Goal: Task Accomplishment & Management: Manage account settings

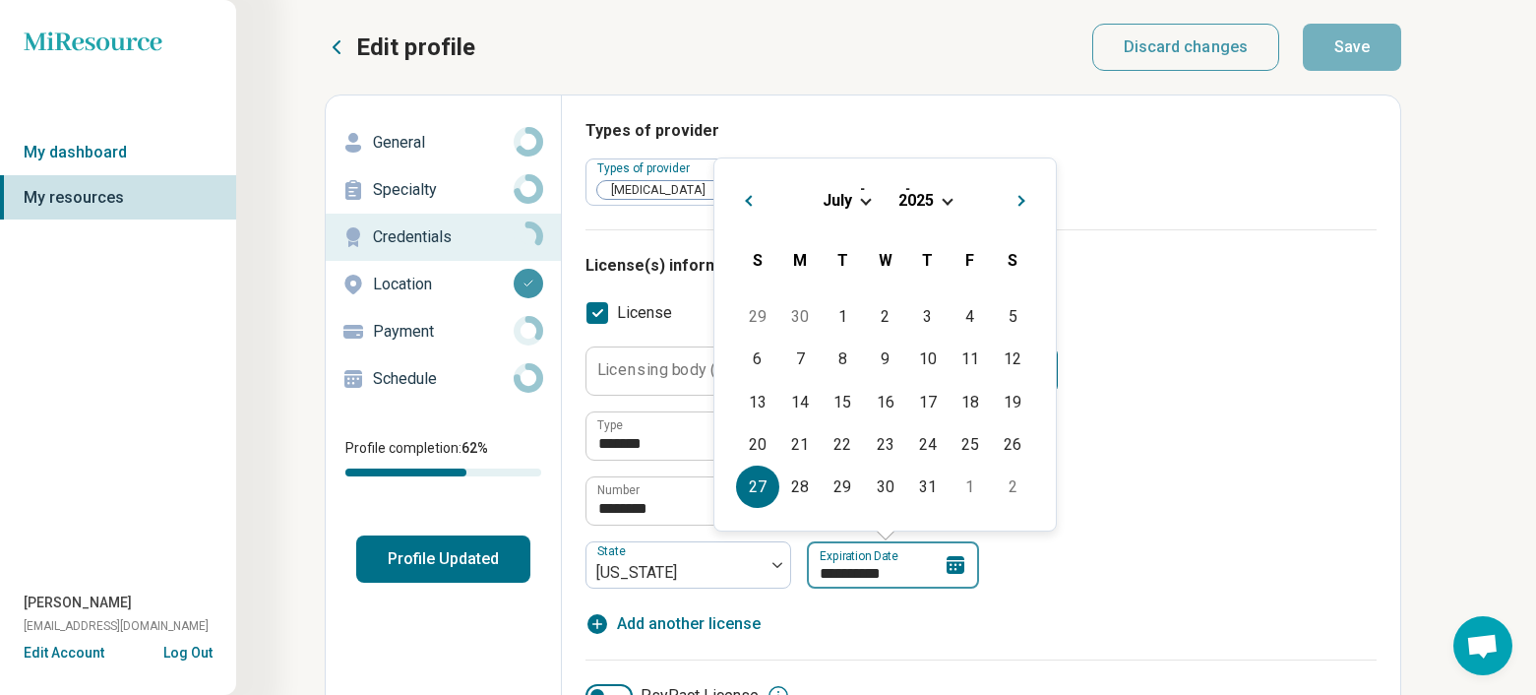
drag, startPoint x: 912, startPoint y: 576, endPoint x: 803, endPoint y: 583, distance: 109.5
click at [807, 583] on input "**********" at bounding box center [893, 564] width 172 height 47
type input "*********"
type textarea "*"
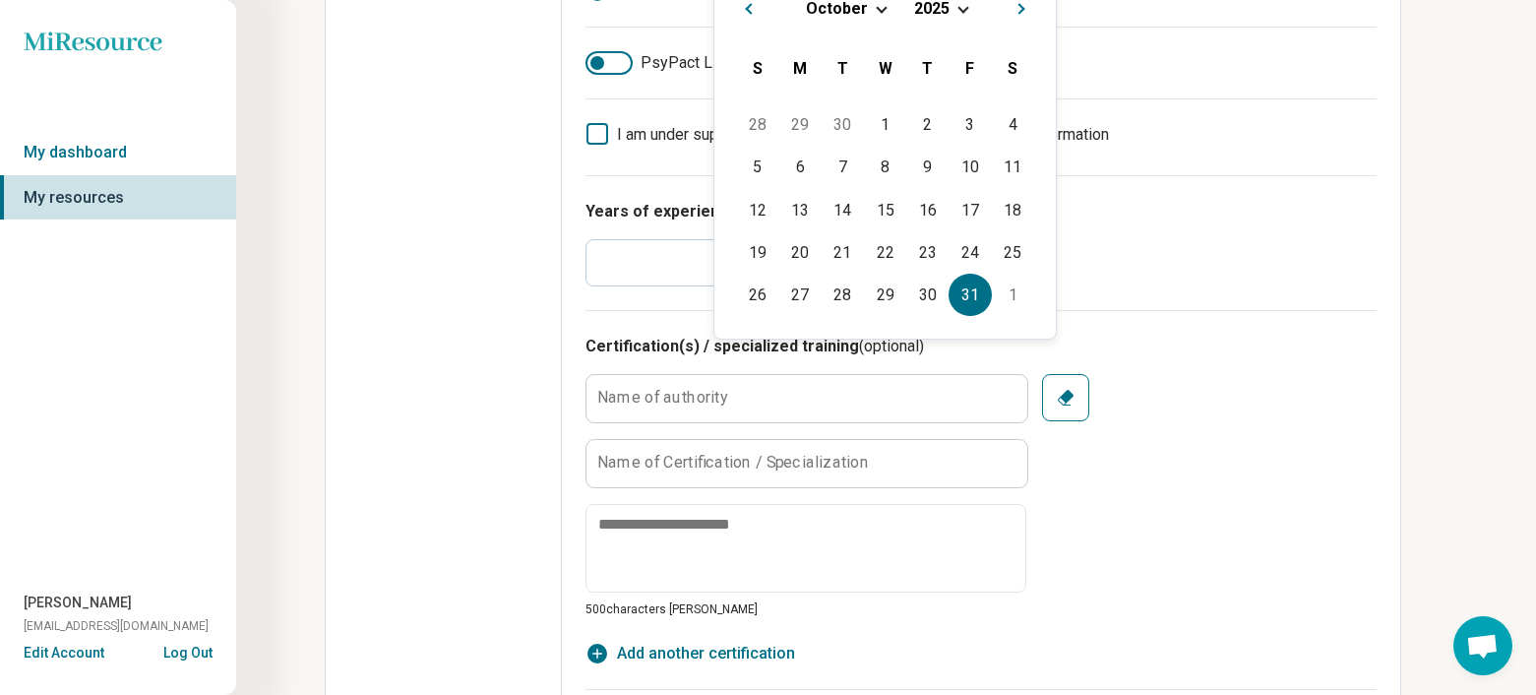
scroll to position [581, 0]
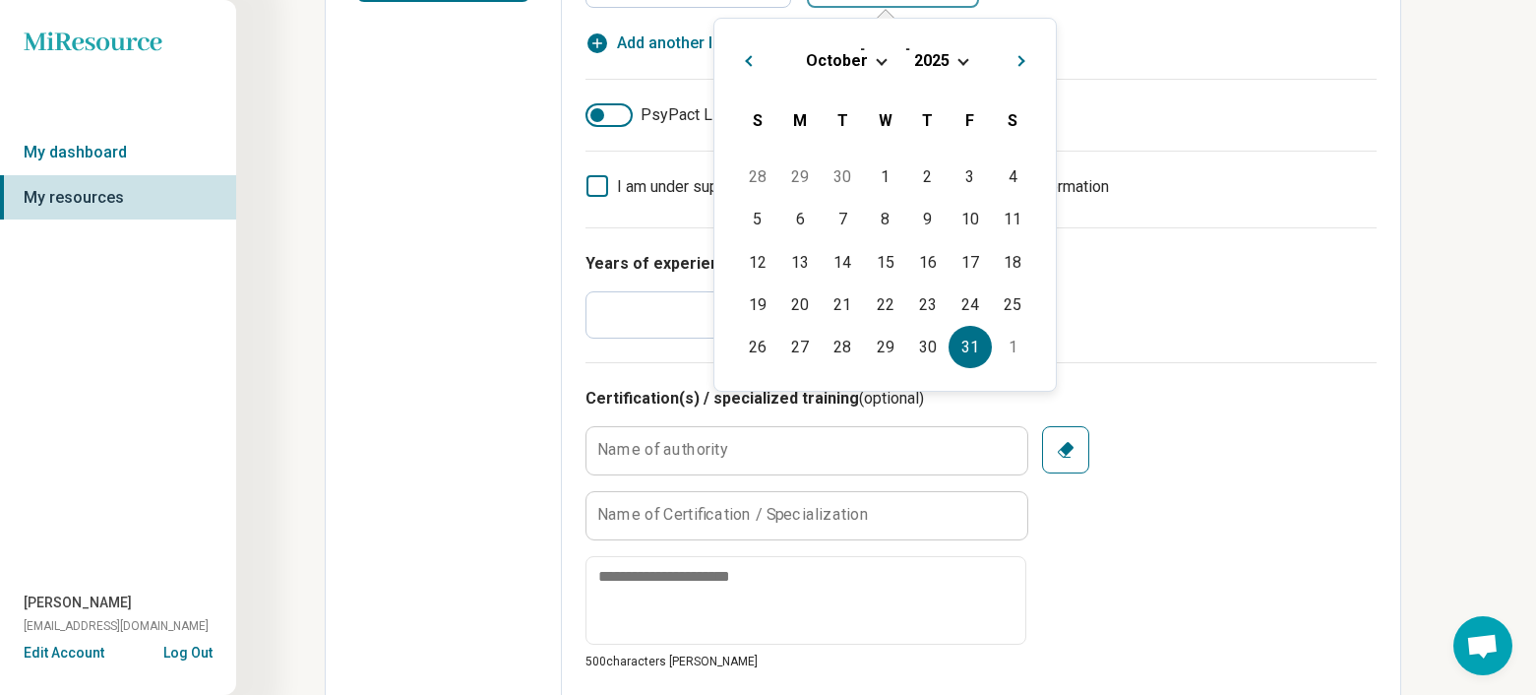
type input "**********"
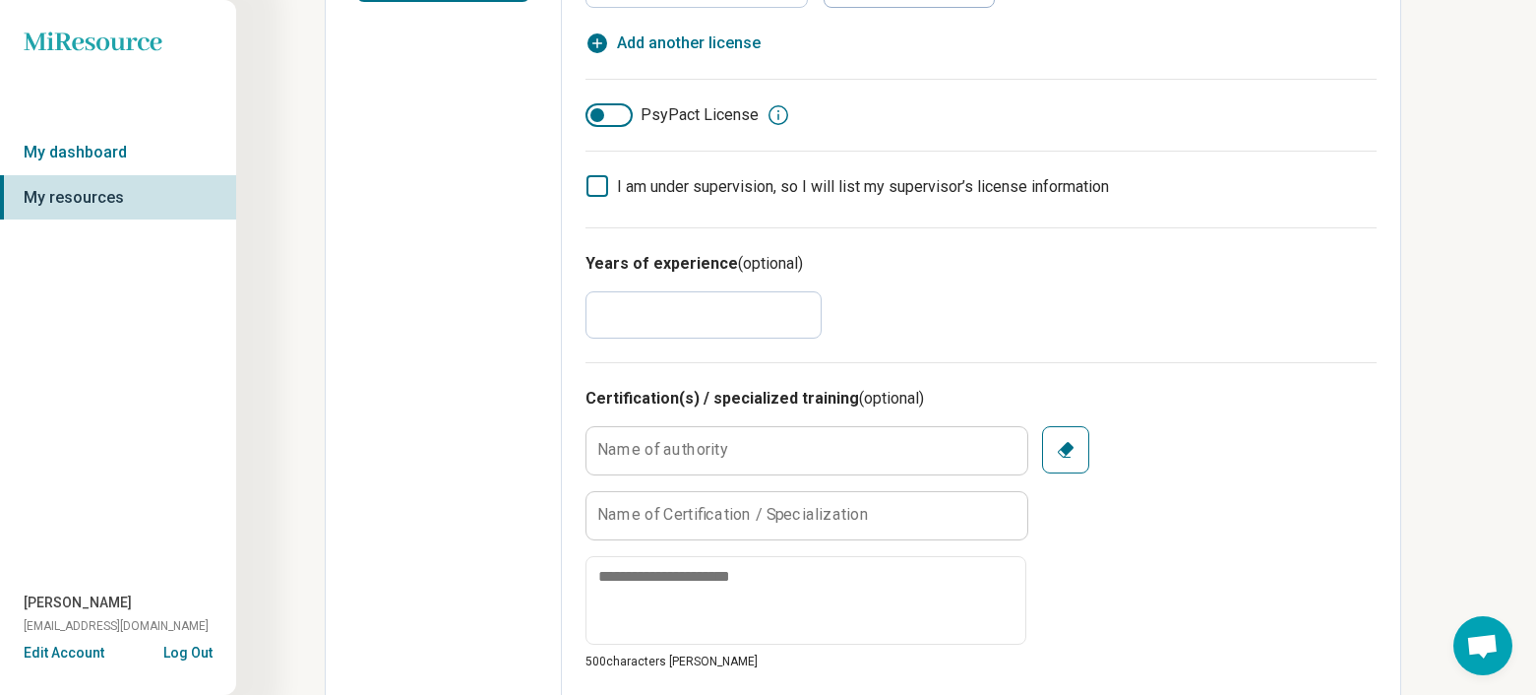
click at [1115, 358] on div "Years of experience (optional) *" at bounding box center [981, 294] width 791 height 135
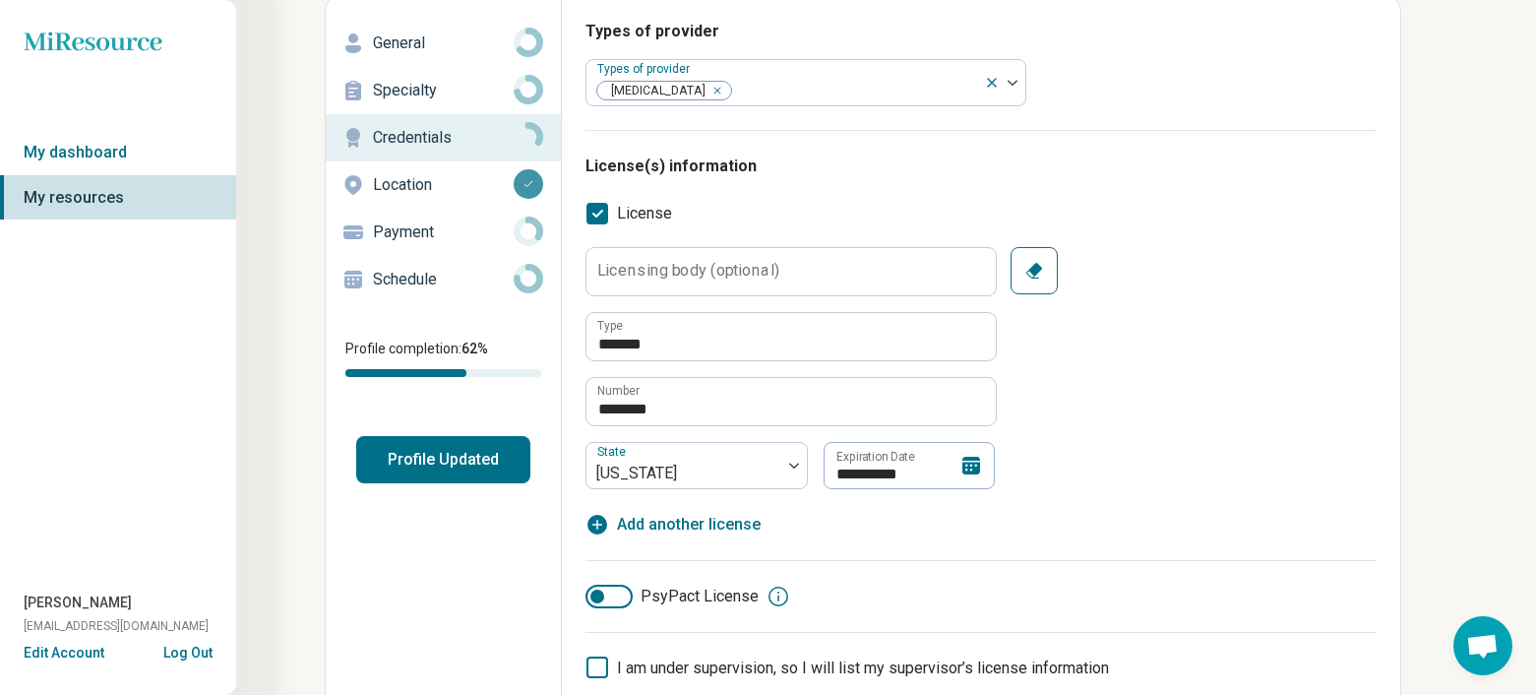
scroll to position [89, 0]
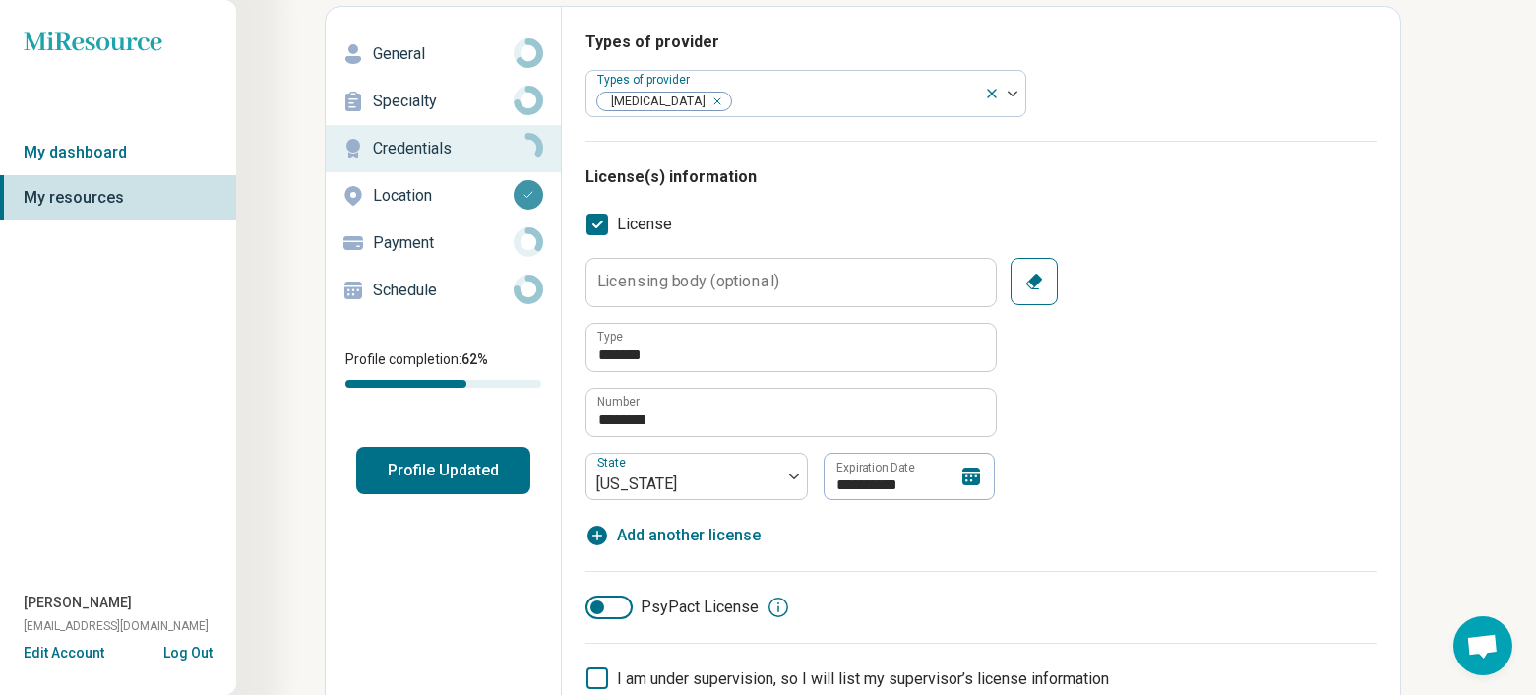
click at [465, 474] on button "Profile Updated" at bounding box center [443, 470] width 174 height 47
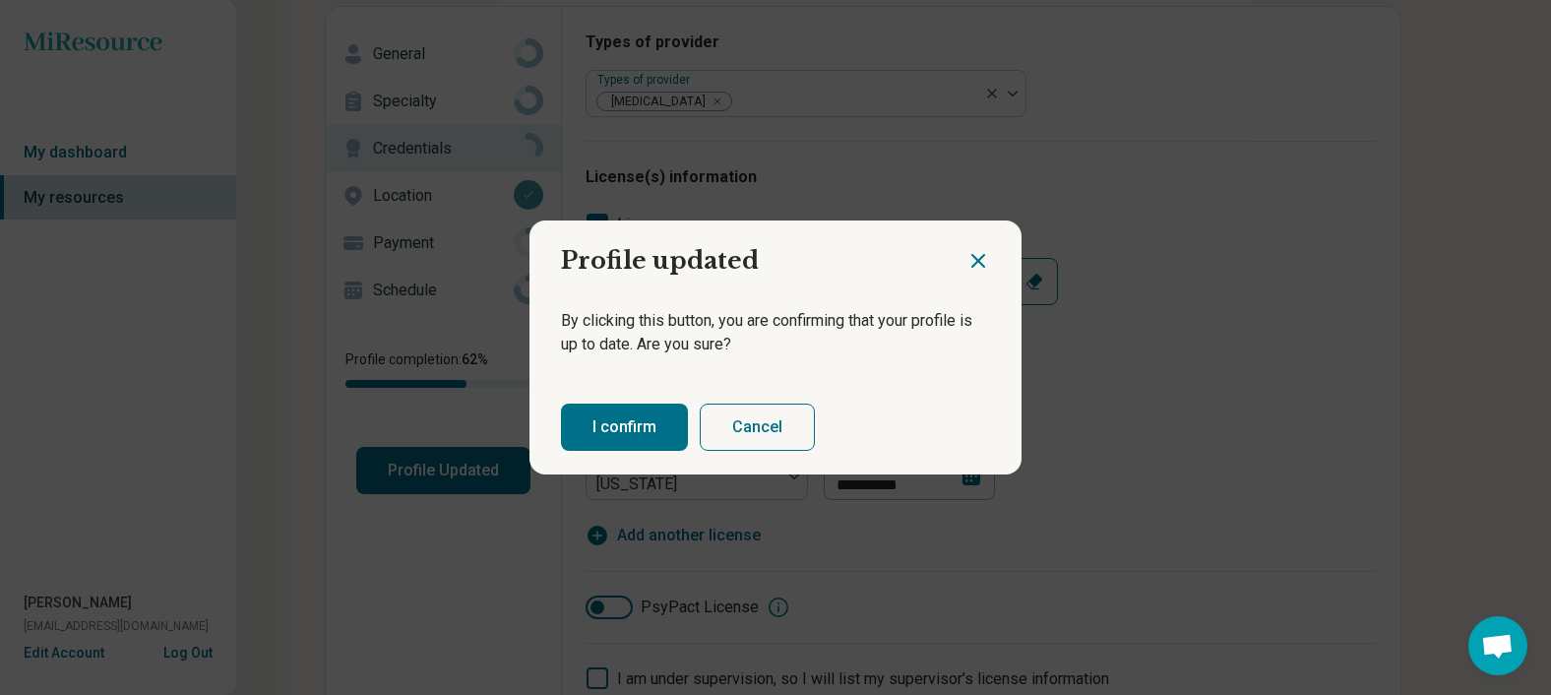
click at [723, 424] on button "Cancel" at bounding box center [757, 427] width 115 height 47
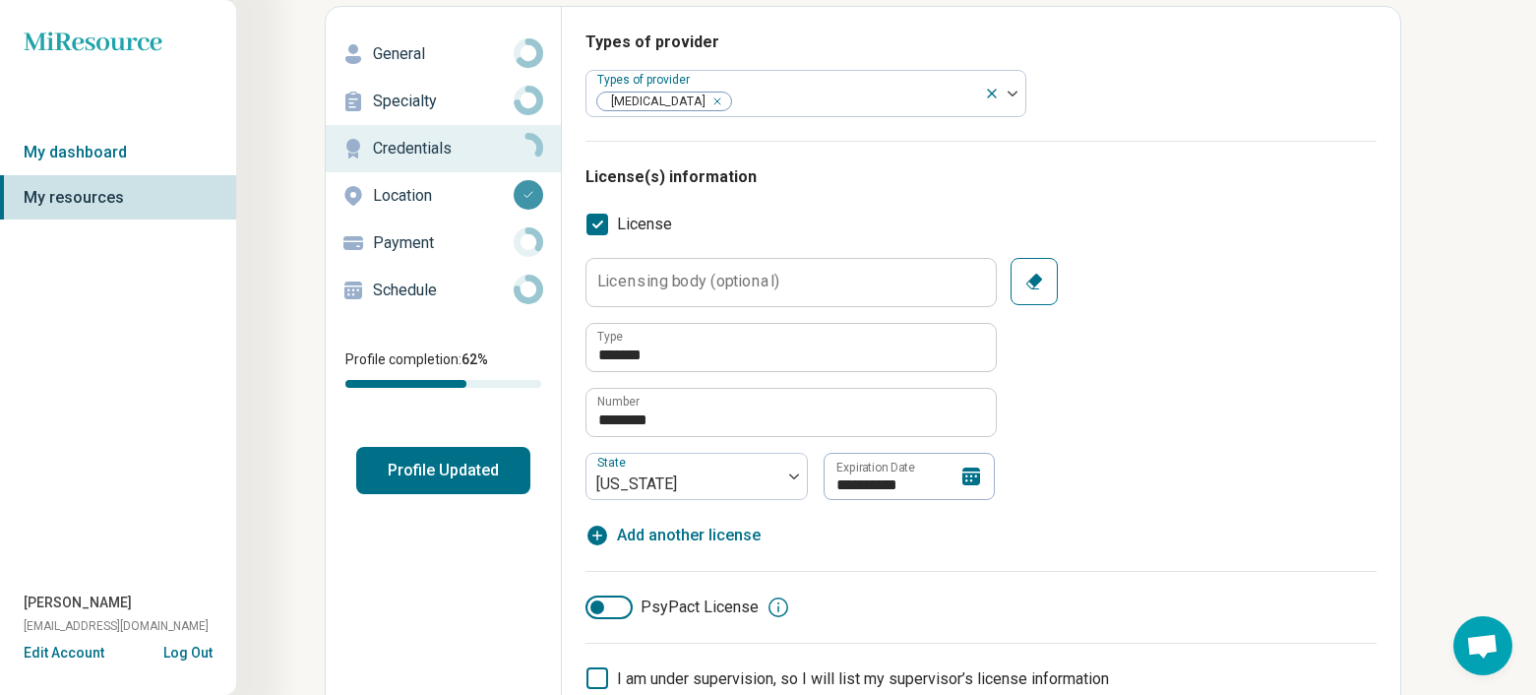
scroll to position [0, 0]
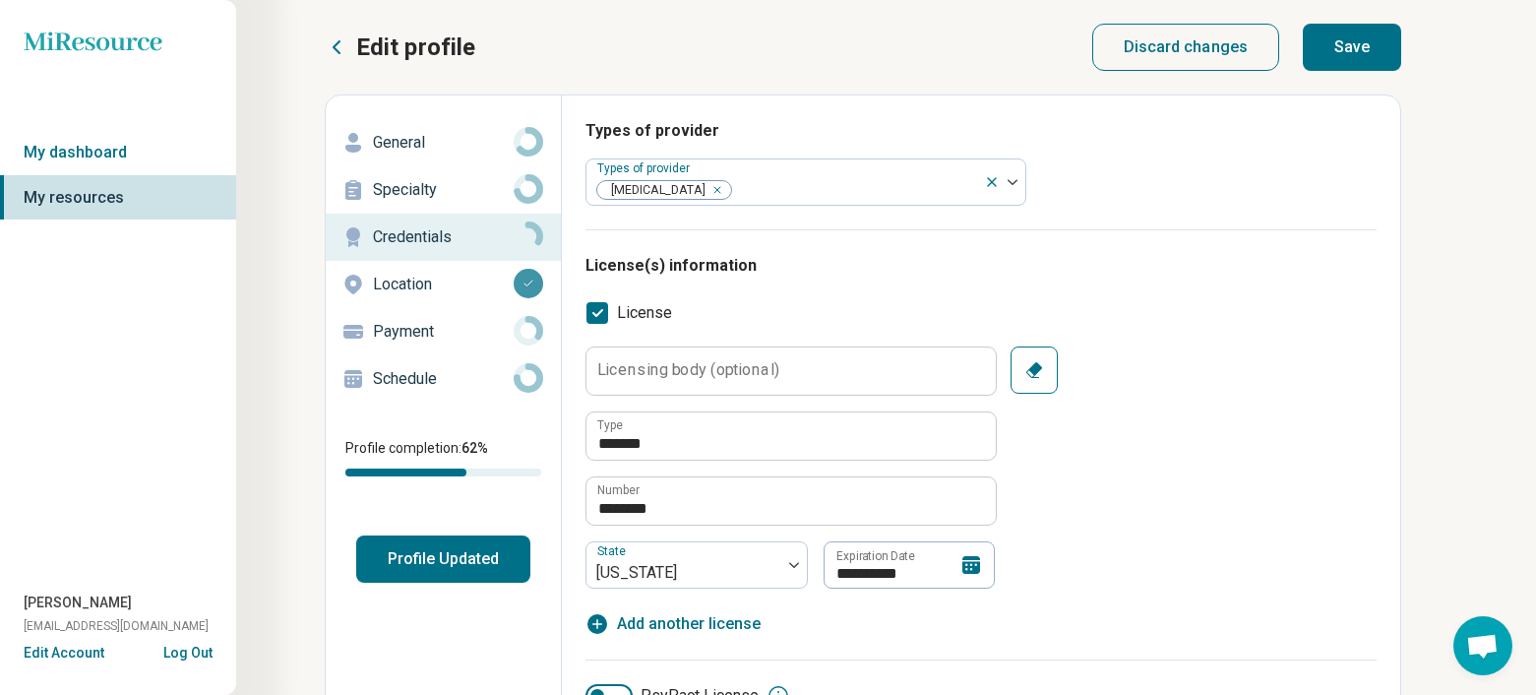
click at [1357, 51] on button "Save" at bounding box center [1352, 47] width 98 height 47
type textarea "*"
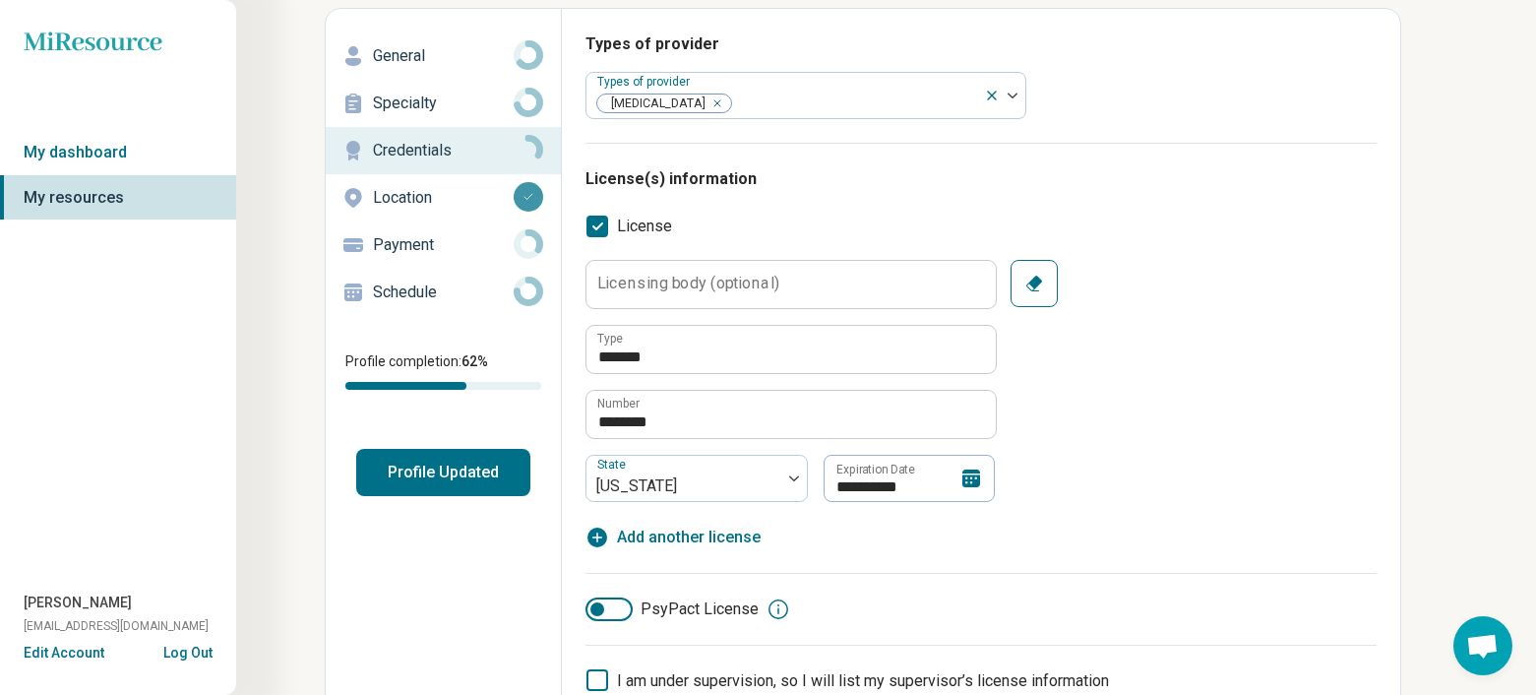
scroll to position [197, 0]
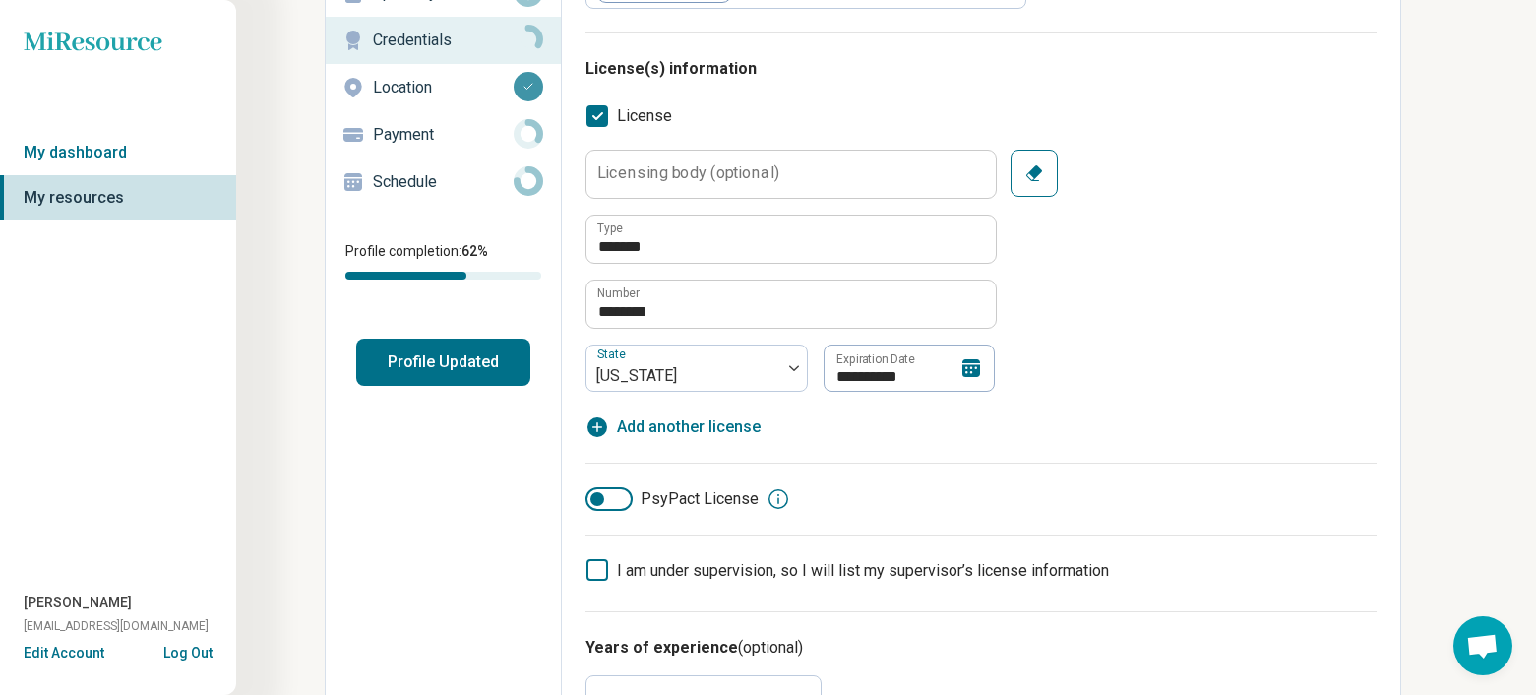
click at [452, 366] on button "Profile Updated" at bounding box center [443, 362] width 174 height 47
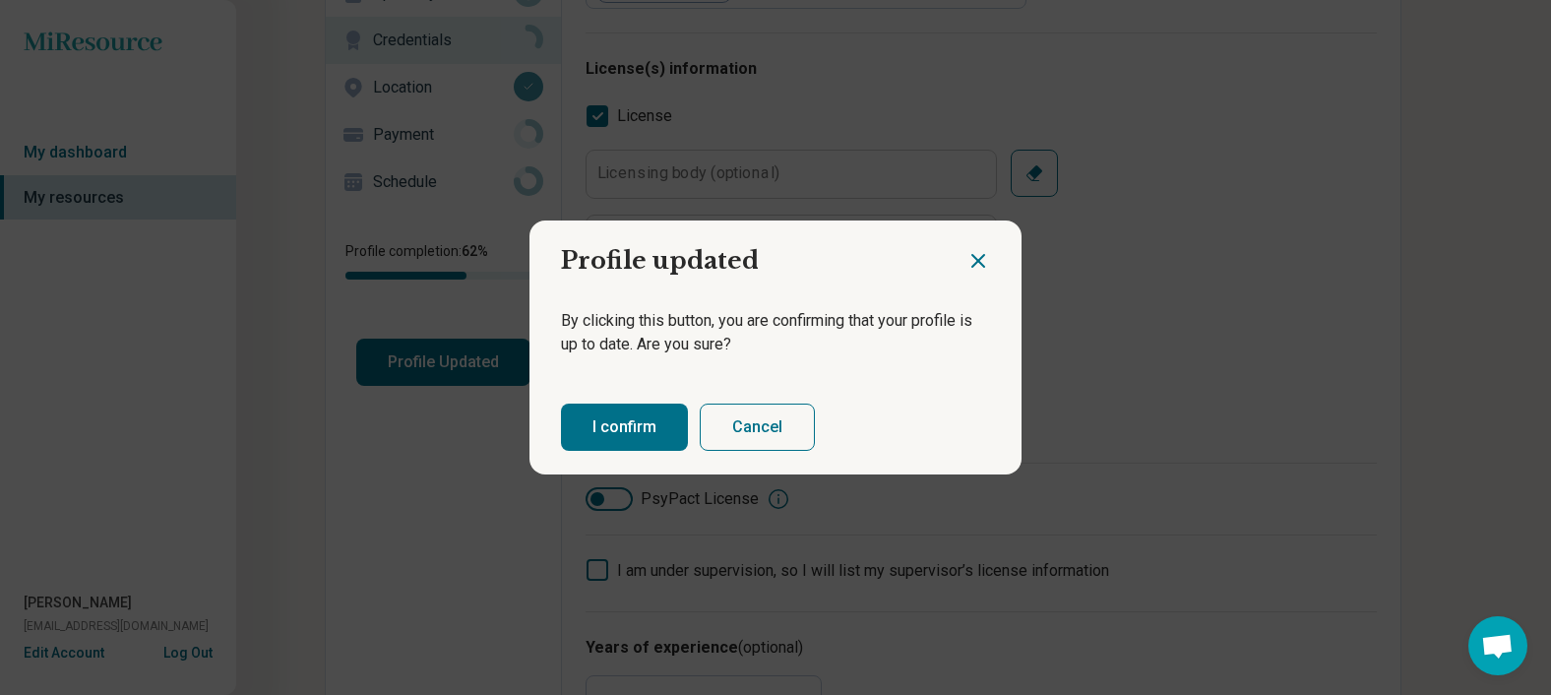
click at [639, 431] on button "I confirm" at bounding box center [624, 427] width 127 height 47
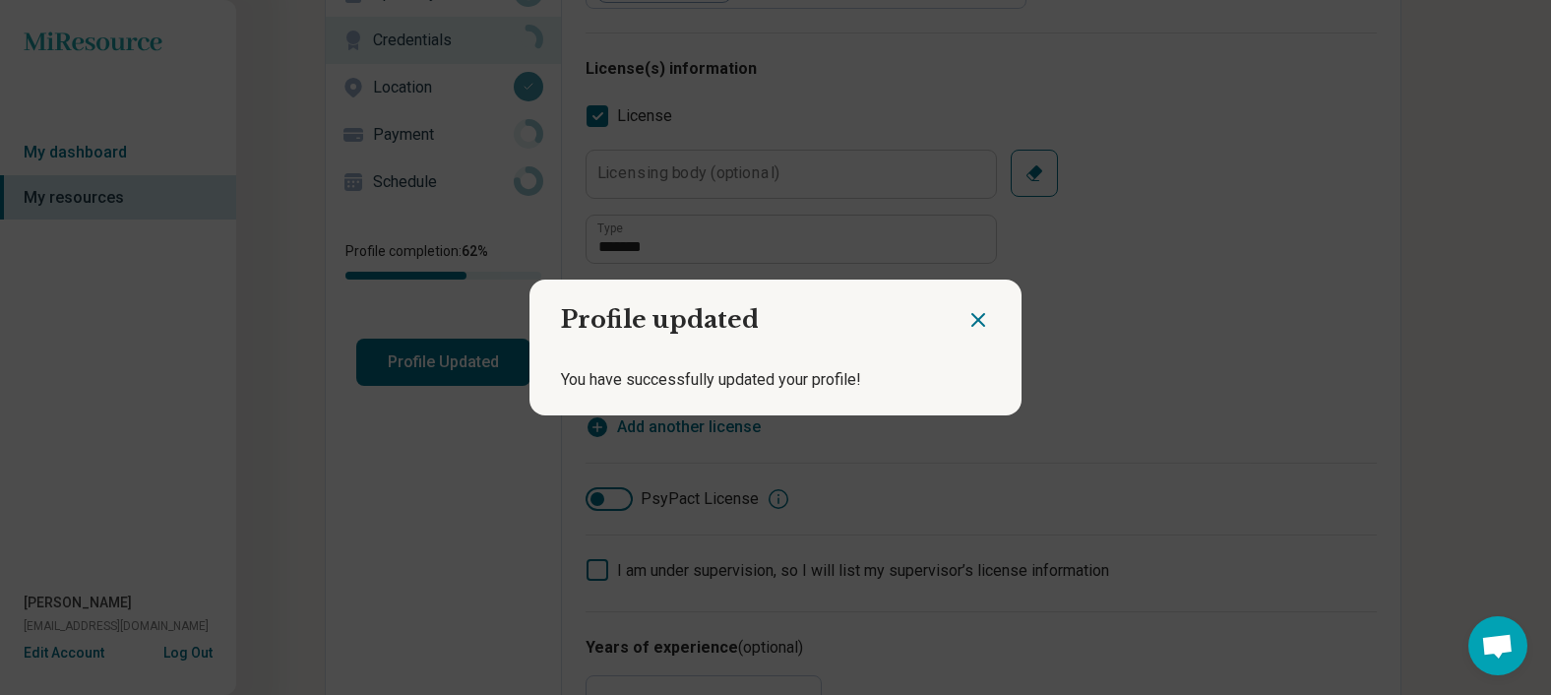
click at [972, 327] on icon "Close dialog" at bounding box center [979, 320] width 24 height 24
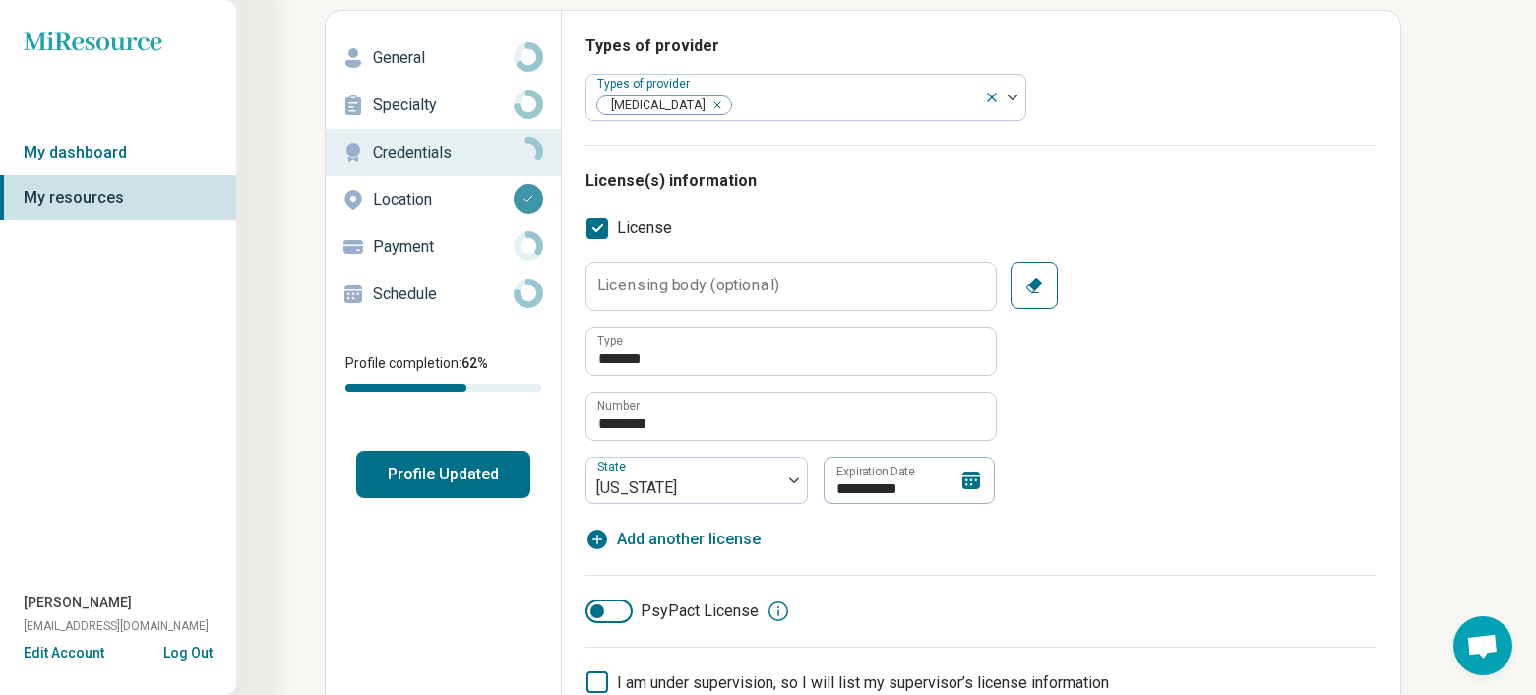
scroll to position [0, 0]
